Goal: Task Accomplishment & Management: Manage account settings

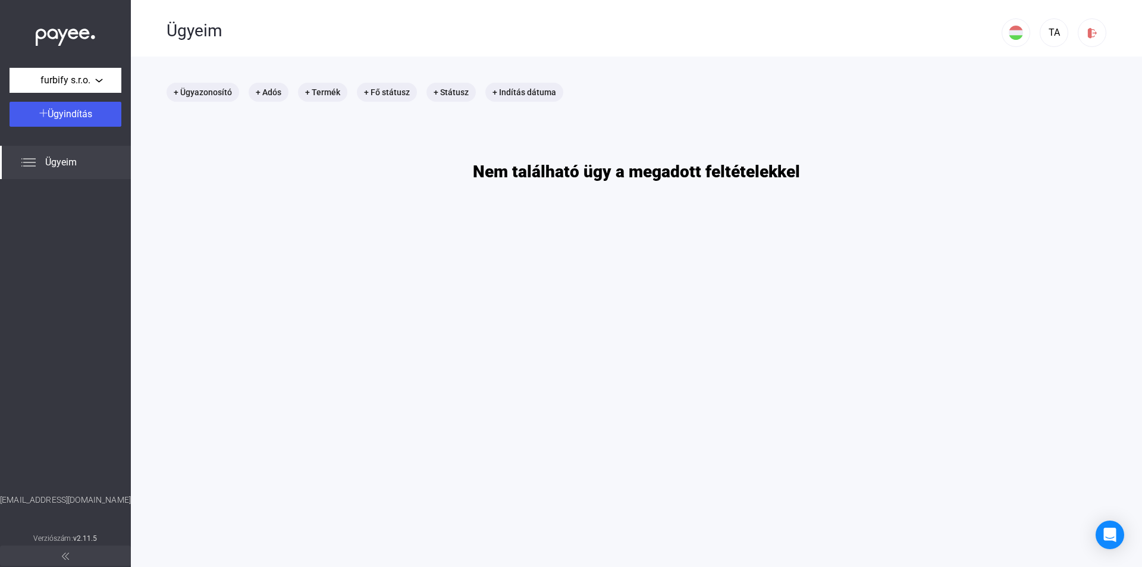
click at [74, 37] on img at bounding box center [65, 34] width 59 height 24
click at [51, 32] on img at bounding box center [65, 34] width 59 height 24
click at [1009, 28] on img at bounding box center [1016, 33] width 14 height 14
click at [1014, 128] on button at bounding box center [1009, 118] width 33 height 29
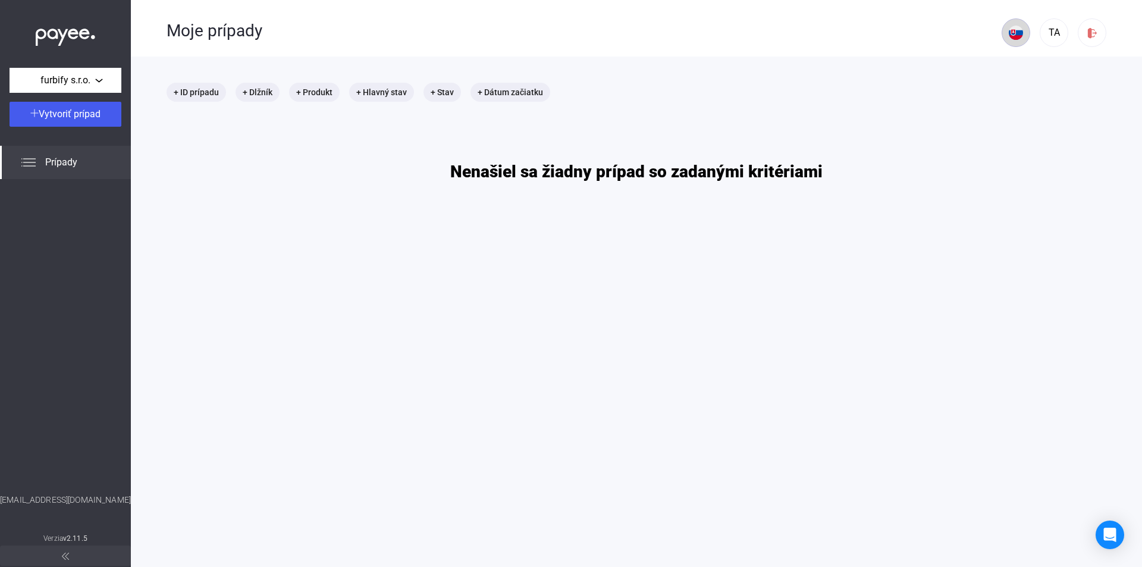
click at [1009, 37] on img at bounding box center [1016, 33] width 14 height 14
click at [1008, 62] on img at bounding box center [1009, 61] width 14 height 14
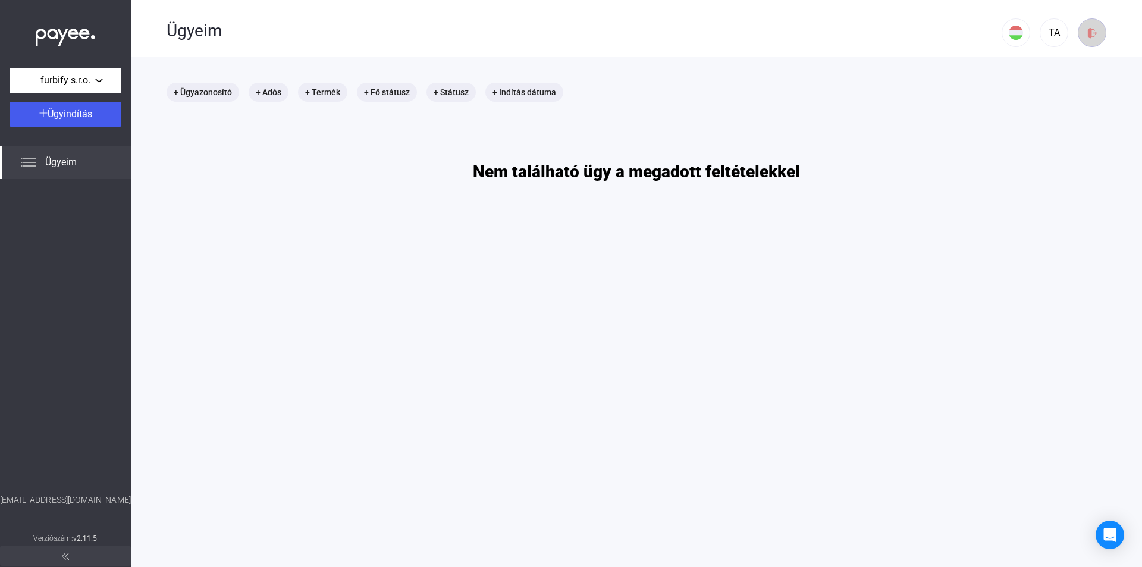
click at [1086, 31] on img at bounding box center [1092, 33] width 12 height 12
